Goal: Find specific page/section: Find specific page/section

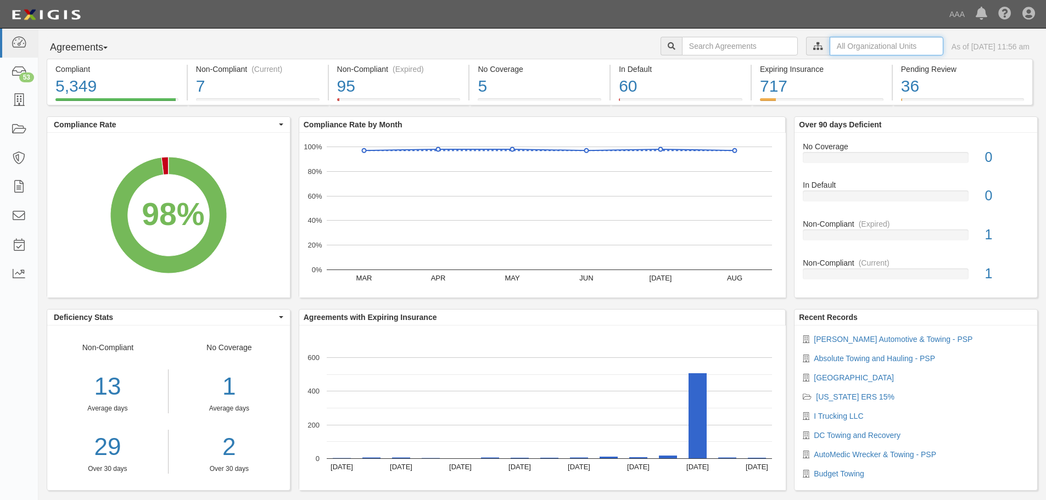
click at [839, 46] on input "text" at bounding box center [887, 46] width 114 height 19
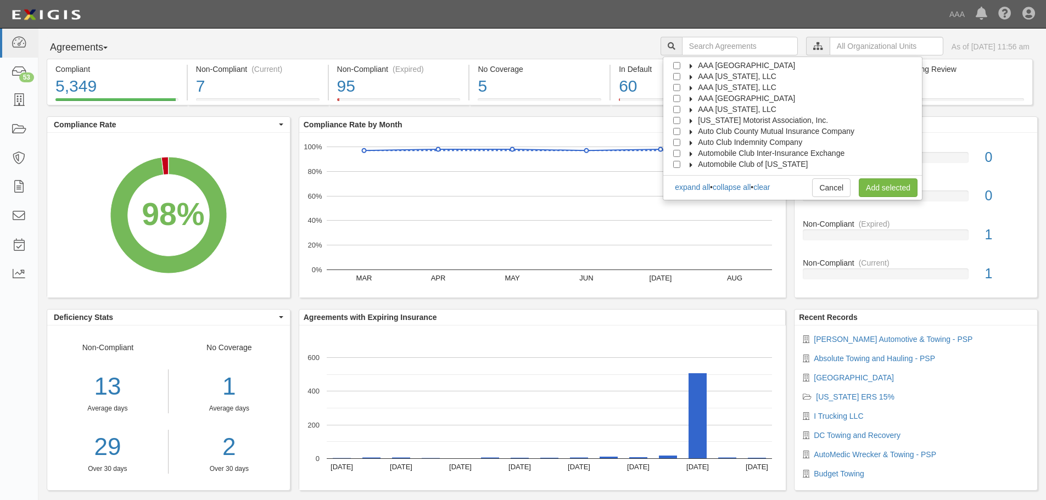
click at [695, 120] on icon at bounding box center [692, 121] width 8 height 5
click at [705, 131] on icon at bounding box center [702, 132] width 8 height 5
click at [766, 150] on span "Emergency Roadside Service (ERS)" at bounding box center [771, 153] width 124 height 9
drag, startPoint x: 706, startPoint y: 152, endPoint x: 727, endPoint y: 158, distance: 21.7
click at [700, 152] on input "Emergency Roadside Service (ERS)" at bounding box center [696, 153] width 7 height 7
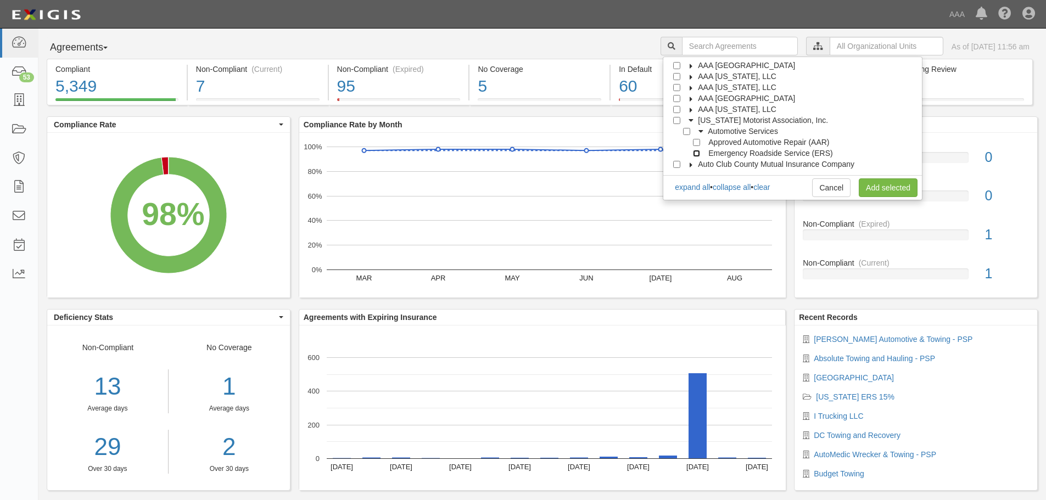
checkbox input "true"
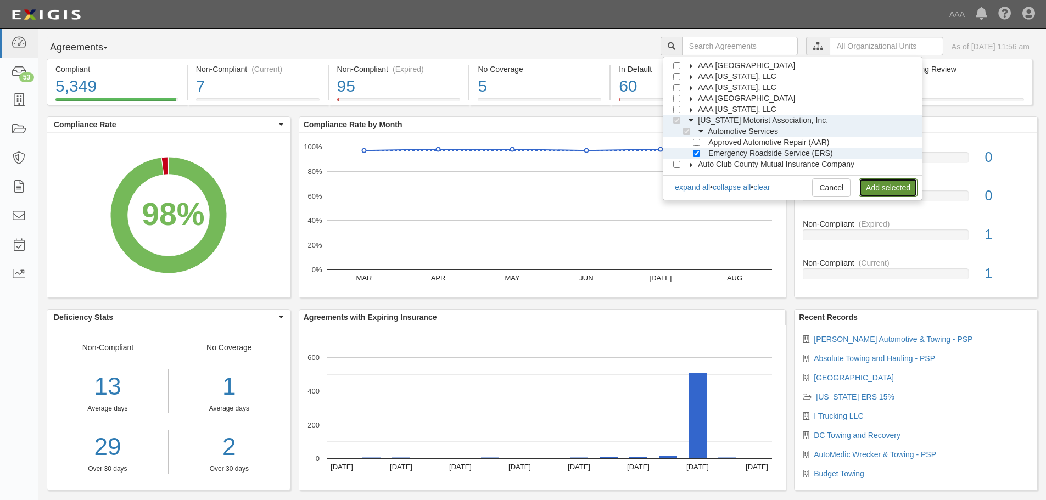
click at [879, 187] on link "Add selected" at bounding box center [888, 188] width 59 height 19
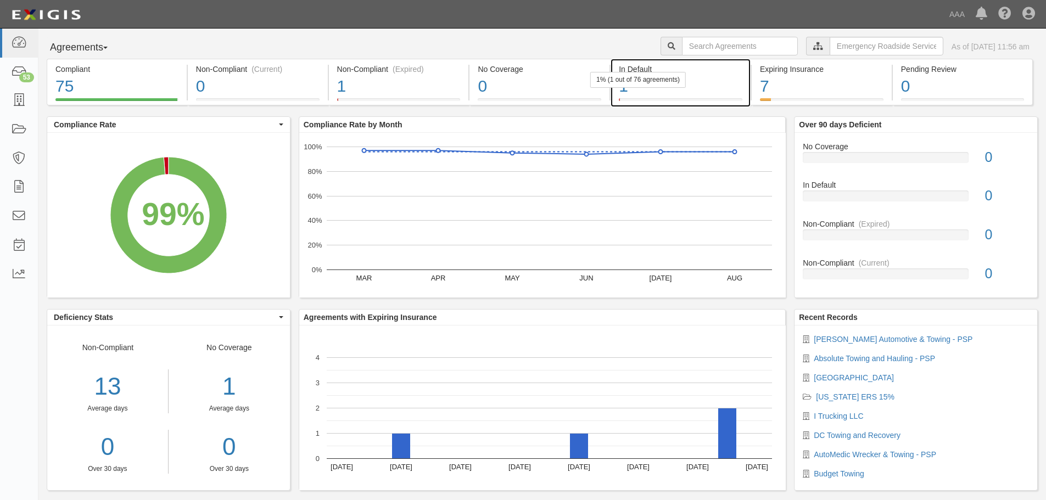
click at [705, 80] on div "1" at bounding box center [681, 87] width 124 height 24
click at [719, 49] on input "text" at bounding box center [740, 46] width 116 height 19
type input "Classic"
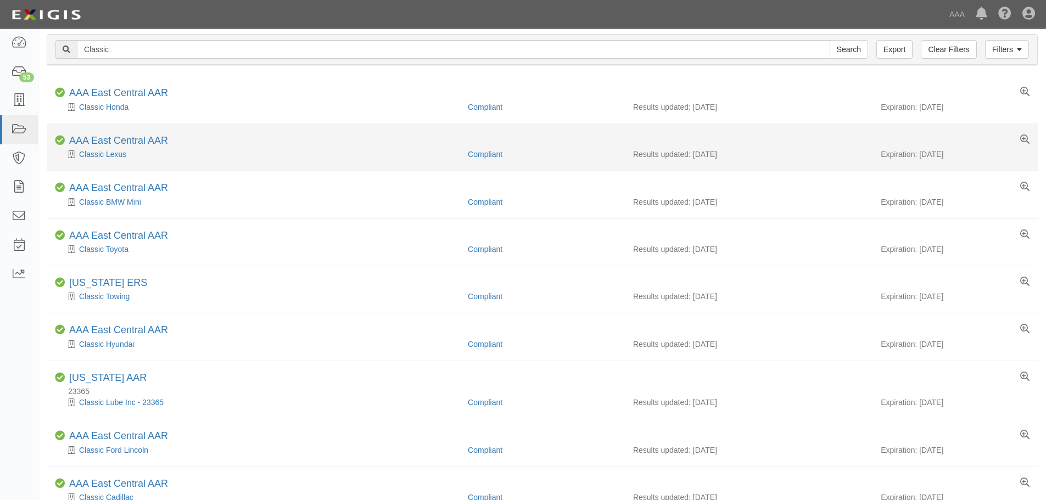
scroll to position [55, 0]
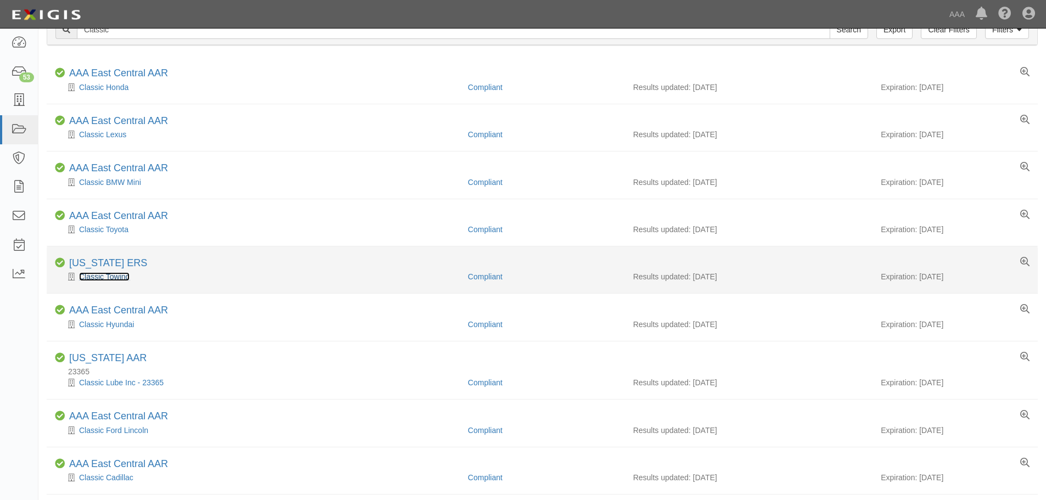
click at [121, 280] on link "Classic Towing" at bounding box center [104, 276] width 51 height 9
click at [99, 276] on link "Classic Towing" at bounding box center [104, 276] width 51 height 9
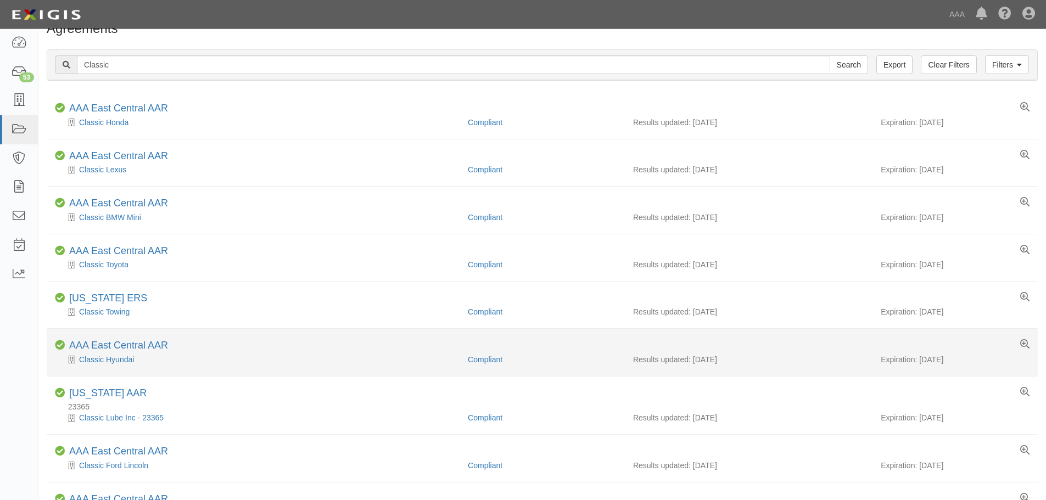
scroll to position [0, 0]
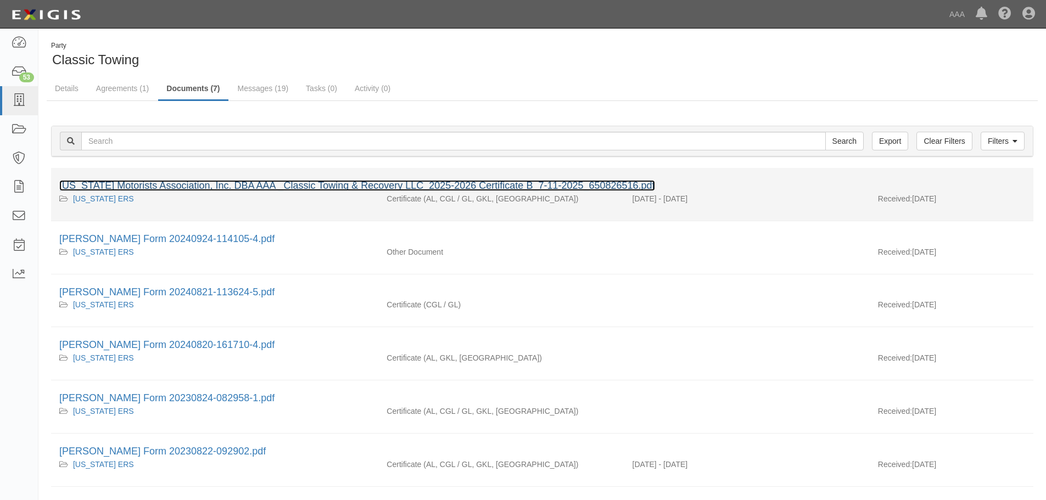
click at [298, 186] on link "[US_STATE] Motorists Association, Inc. DBA AAA _Classic Towing & Recovery LLC_2…" at bounding box center [357, 185] width 596 height 11
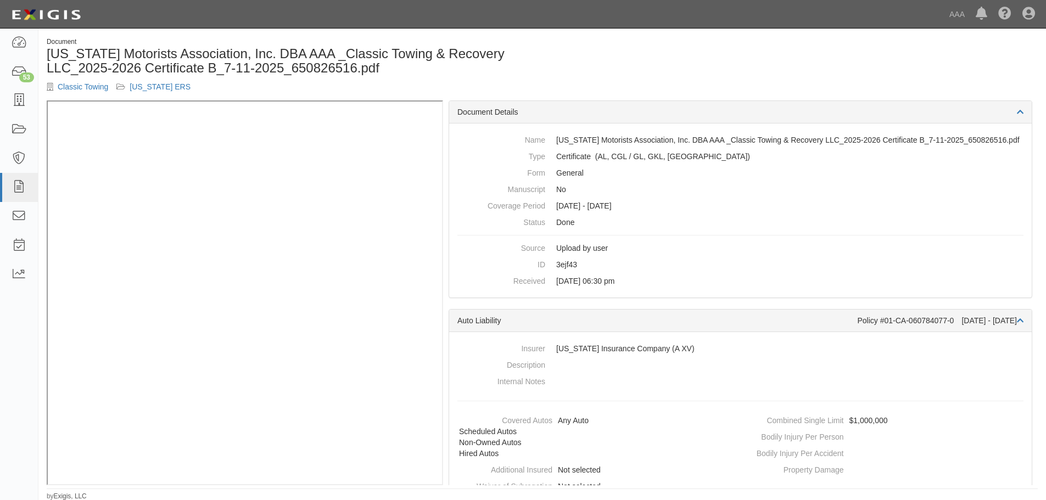
scroll to position [5, 0]
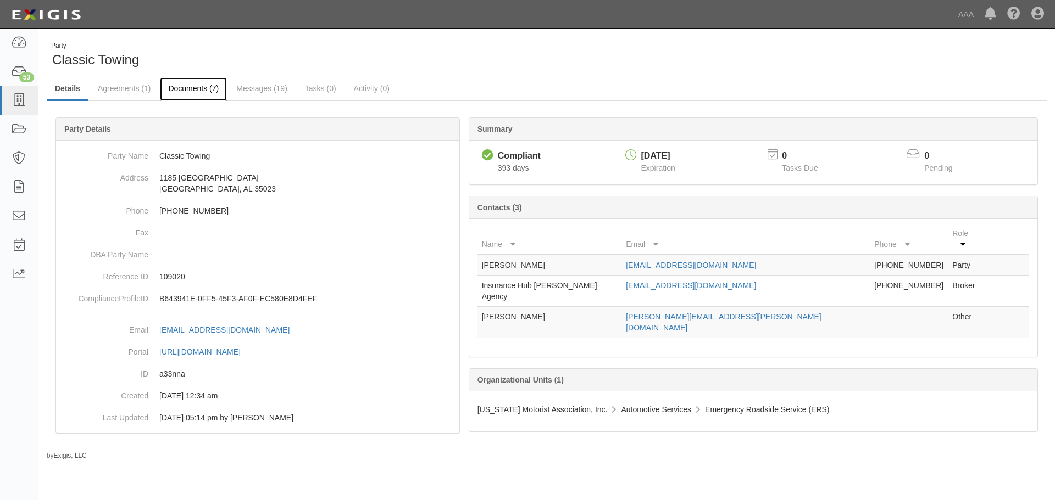
click at [179, 88] on link "Documents (7)" at bounding box center [193, 89] width 67 height 24
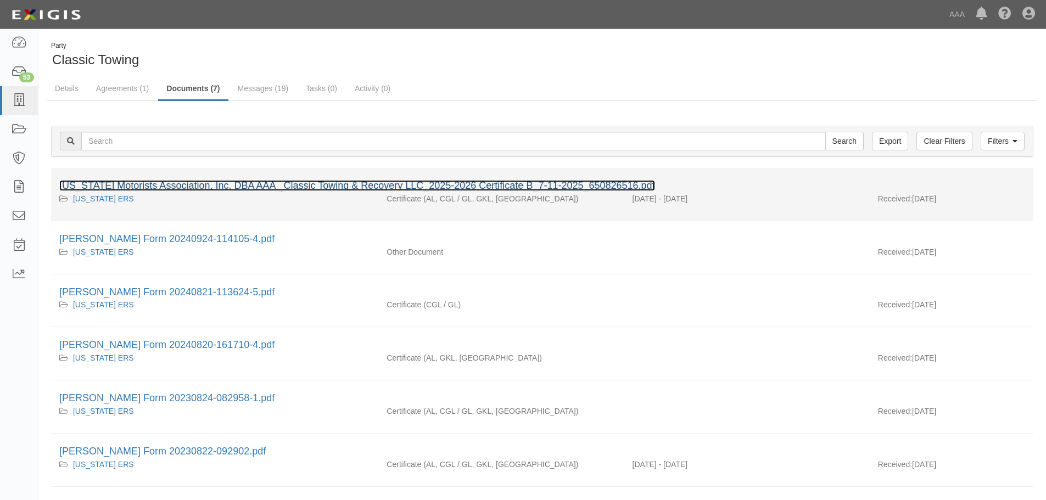
click at [272, 184] on link "[US_STATE] Motorists Association, Inc. DBA AAA _Classic Towing & Recovery LLC_2…" at bounding box center [357, 185] width 596 height 11
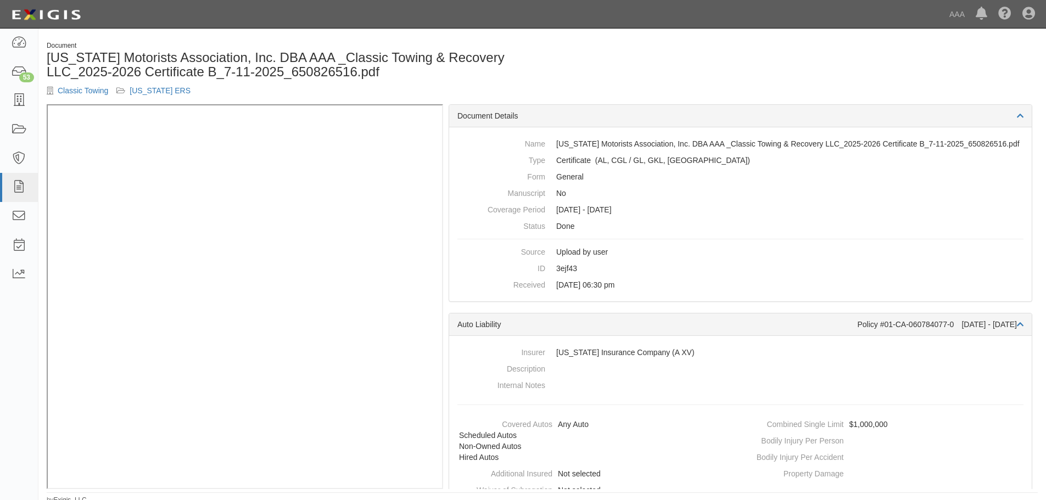
click at [882, 46] on div "Document [US_STATE] Motorists Association, Inc. DBA AAA _Classic Towing & Recov…" at bounding box center [542, 72] width 1008 height 63
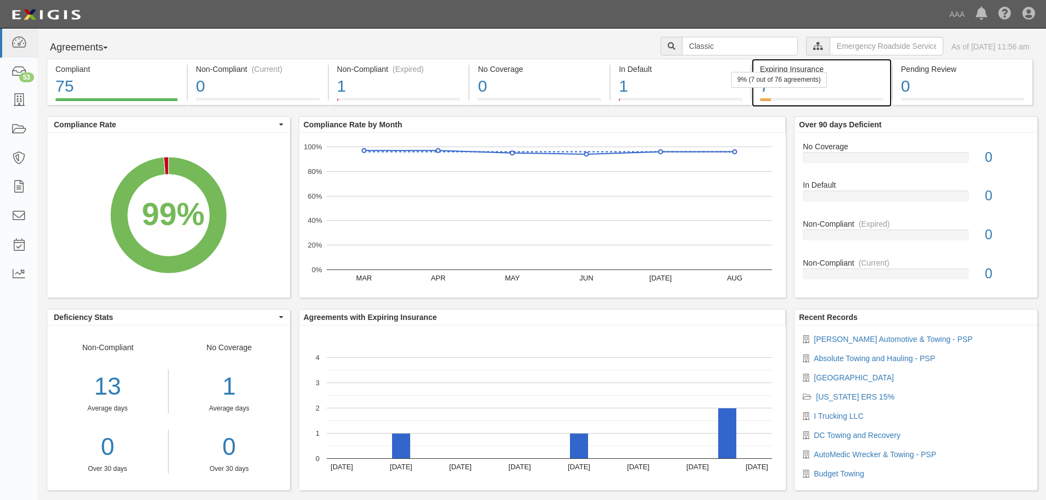
click at [782, 86] on div "9% (7 out of 76 agreements)" at bounding box center [780, 80] width 96 height 16
click at [758, 52] on input "Classic" at bounding box center [740, 46] width 116 height 19
type input "C"
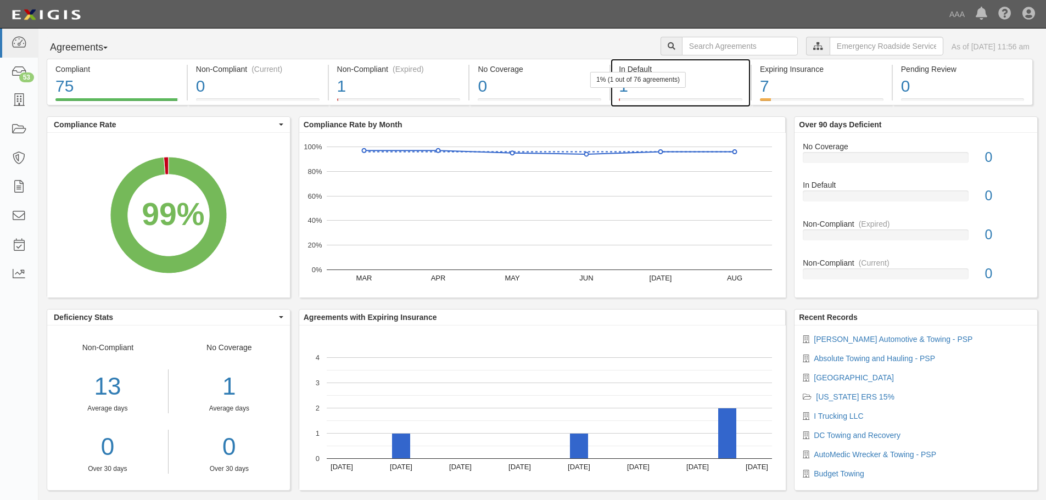
click at [636, 75] on div "1% (1 out of 76 agreements)" at bounding box center [638, 80] width 96 height 16
click at [566, 43] on div "Agreements Parties Agreements Coverages AAA East Central Automotive Services Em…" at bounding box center [542, 48] width 1008 height 22
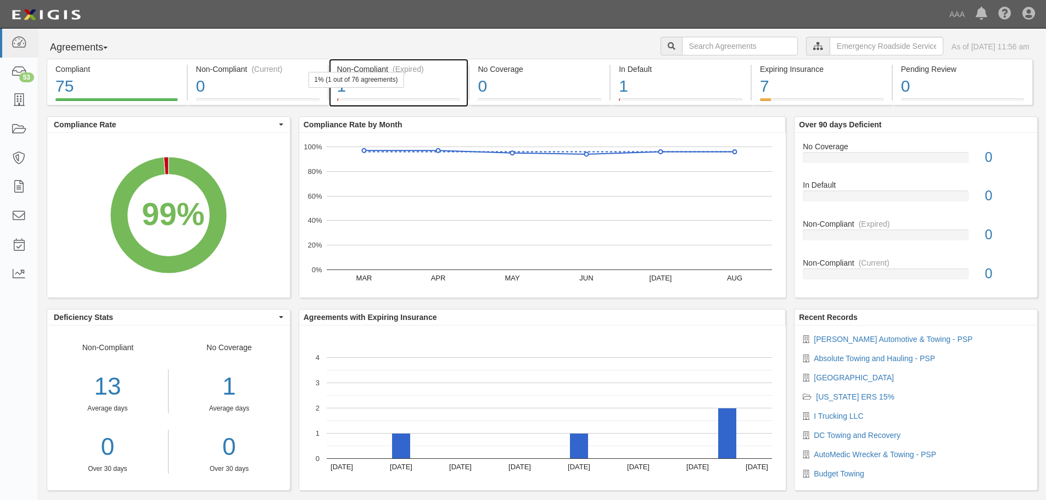
click at [364, 94] on div "1" at bounding box center [399, 87] width 124 height 24
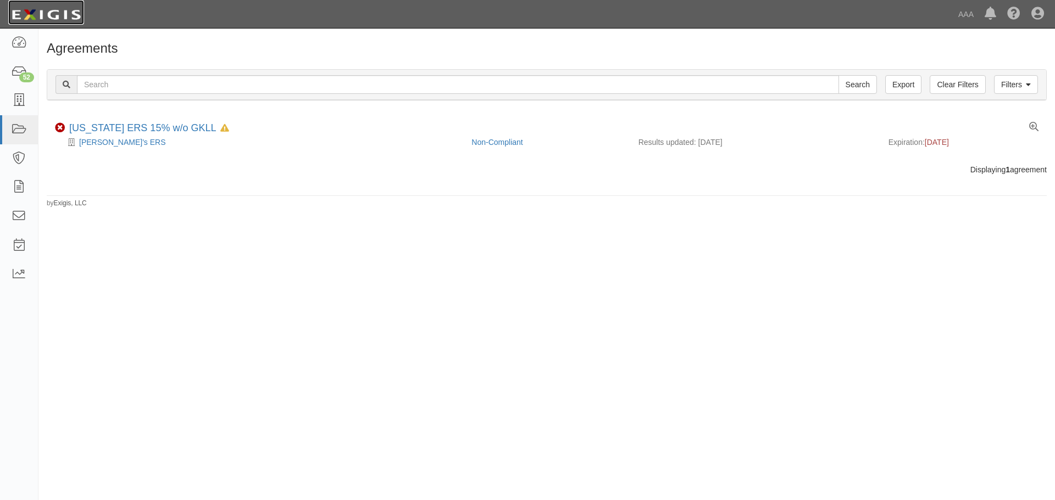
click at [39, 17] on img at bounding box center [46, 15] width 76 height 20
